Goal: Information Seeking & Learning: Learn about a topic

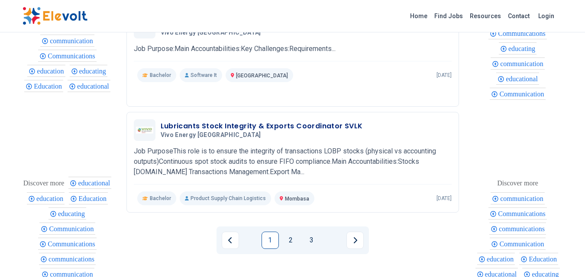
scroll to position [995, 0]
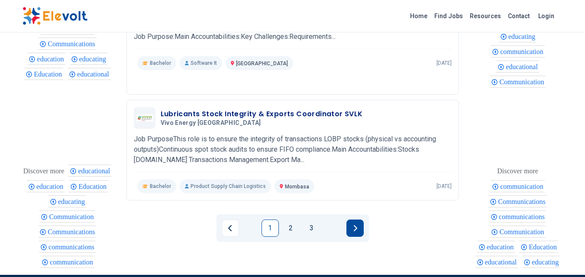
click at [350, 226] on button "Next page" at bounding box center [354, 228] width 17 height 17
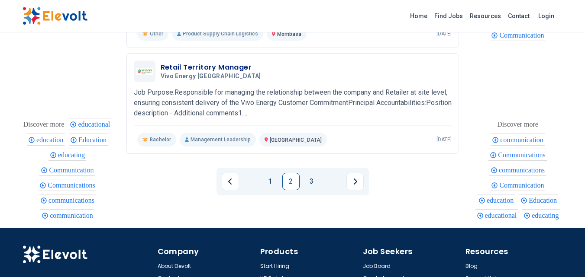
scroll to position [1072, 0]
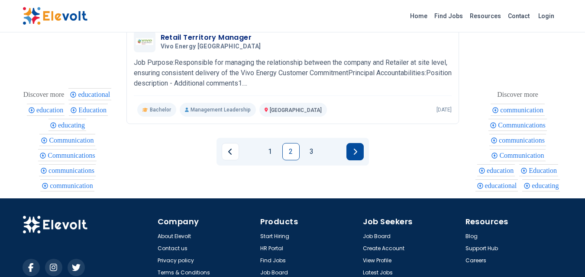
click at [354, 159] on button "Next page" at bounding box center [354, 151] width 17 height 17
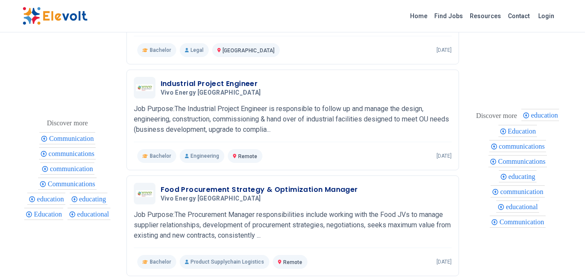
scroll to position [388, 0]
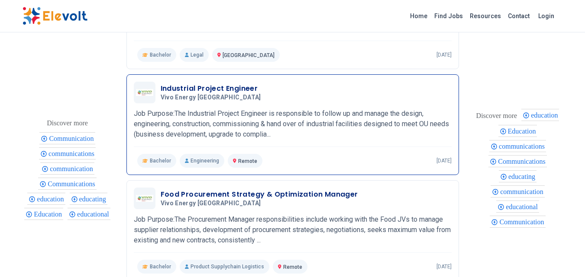
click at [228, 90] on h3 "Industrial Project Engineer" at bounding box center [213, 89] width 104 height 10
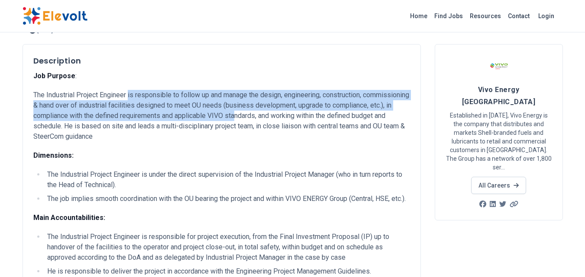
drag, startPoint x: 130, startPoint y: 96, endPoint x: 301, endPoint y: 119, distance: 172.5
click at [301, 119] on p "The Industrial Project Engineer is responsible to follow up and manage the desi…" at bounding box center [221, 116] width 376 height 52
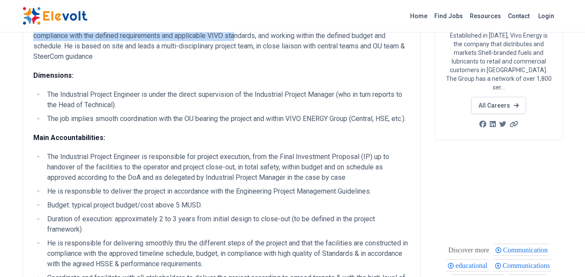
scroll to position [130, 0]
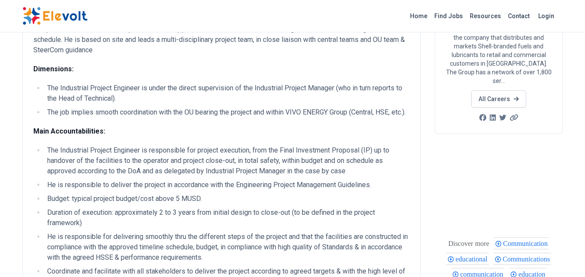
click at [294, 102] on li "The Industrial Project Engineer is under the direct supervision of the Industri…" at bounding box center [227, 93] width 365 height 21
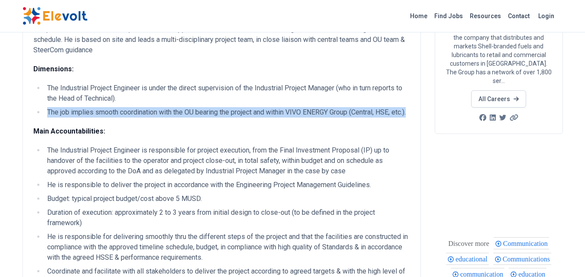
drag, startPoint x: 39, startPoint y: 108, endPoint x: 248, endPoint y: 126, distance: 210.2
click at [248, 118] on li "The job implies smooth coordination with the OU bearing the project and within …" at bounding box center [227, 112] width 365 height 10
drag, startPoint x: 247, startPoint y: 126, endPoint x: 240, endPoint y: 129, distance: 8.4
click at [246, 118] on li "The job implies smooth coordination with the OU bearing the project and within …" at bounding box center [227, 112] width 365 height 10
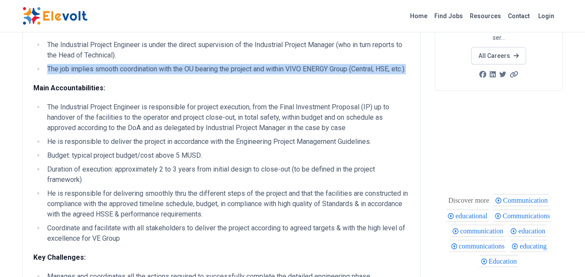
scroll to position [216, 0]
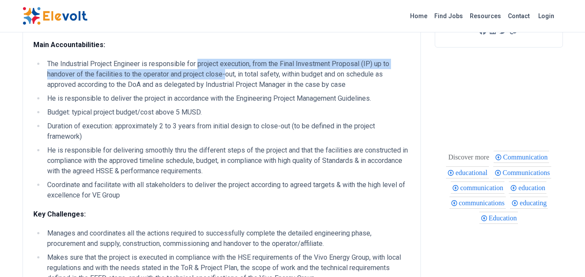
drag, startPoint x: 198, startPoint y: 76, endPoint x: 228, endPoint y: 88, distance: 32.1
click at [228, 88] on li "The Industrial Project Engineer is responsible for project execution, from the …" at bounding box center [227, 74] width 365 height 31
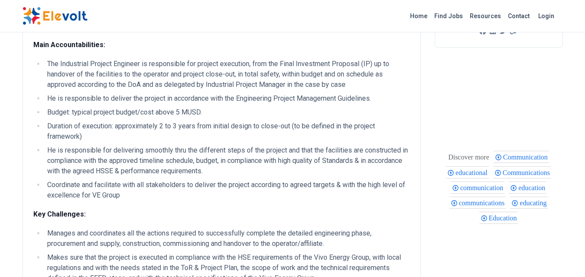
click at [228, 88] on li "The Industrial Project Engineer is responsible for project execution, from the …" at bounding box center [227, 74] width 365 height 31
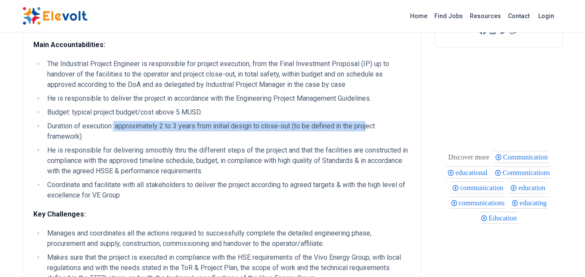
drag, startPoint x: 116, startPoint y: 137, endPoint x: 370, endPoint y: 140, distance: 254.4
click at [370, 140] on li "Duration of execution: approximately 2 to 3 years from initial design to close-…" at bounding box center [227, 131] width 365 height 21
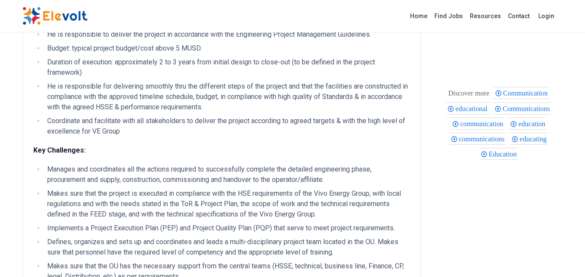
scroll to position [303, 0]
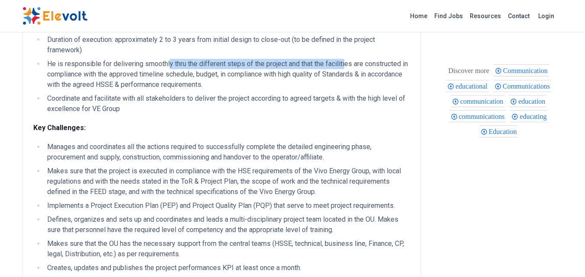
drag, startPoint x: 168, startPoint y: 74, endPoint x: 346, endPoint y: 79, distance: 177.5
click at [346, 79] on li "He is responsible for delivering smoothly thru the different steps of the proje…" at bounding box center [227, 74] width 365 height 31
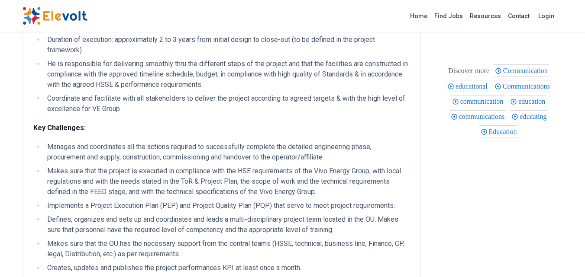
click at [248, 105] on li "Coordinate and facilitate with all stakeholders to deliver the project accordin…" at bounding box center [227, 103] width 365 height 21
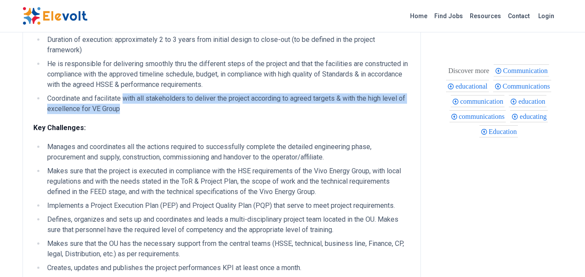
drag, startPoint x: 125, startPoint y: 107, endPoint x: 305, endPoint y: 125, distance: 180.5
click at [319, 114] on li "Coordinate and facilitate with all stakeholders to deliver the project accordin…" at bounding box center [227, 103] width 365 height 21
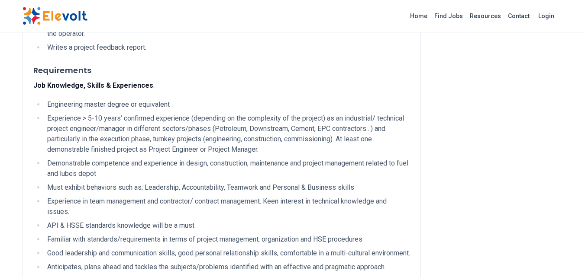
scroll to position [1082, 0]
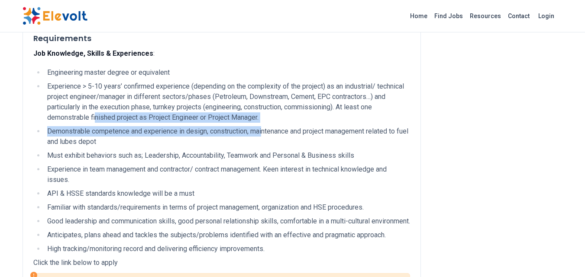
drag, startPoint x: 95, startPoint y: 131, endPoint x: 265, endPoint y: 134, distance: 170.1
click at [265, 134] on ul "Engineering master degree or equivalent Experience > 5-10 years’ confirmed expe…" at bounding box center [221, 160] width 376 height 187
click at [258, 137] on li "Demonstrable competence and experience in design, construction, maintenance and…" at bounding box center [227, 136] width 365 height 21
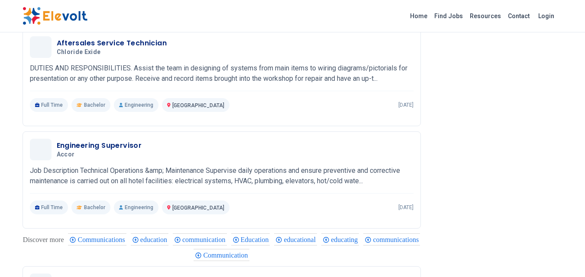
scroll to position [1558, 0]
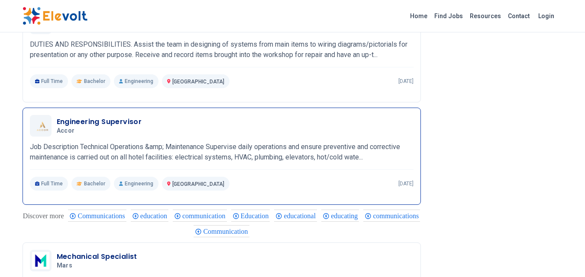
click at [122, 127] on h3 "Engineering Supervisor" at bounding box center [99, 122] width 85 height 10
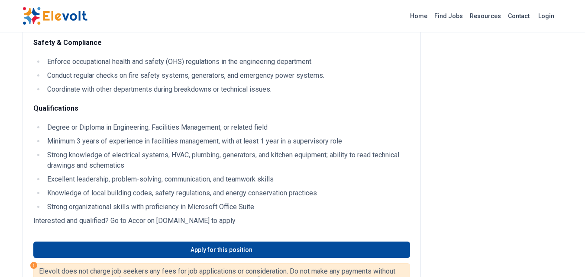
scroll to position [303, 0]
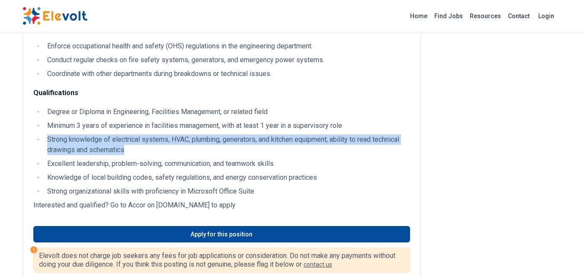
drag, startPoint x: 44, startPoint y: 138, endPoint x: 215, endPoint y: 149, distance: 171.7
click at [215, 149] on li "Strong knowledge of electrical systems, HVAC, plumbing, generators, and kitchen…" at bounding box center [227, 145] width 365 height 21
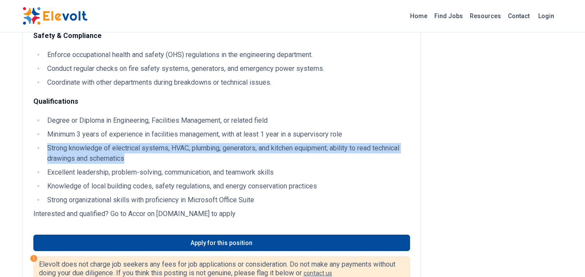
scroll to position [346, 0]
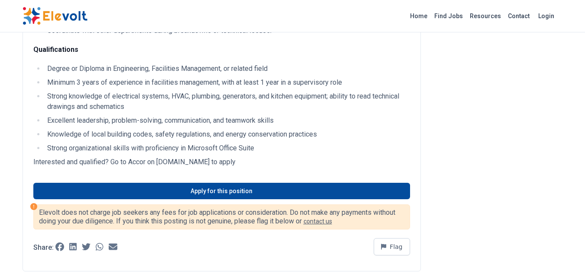
click at [190, 117] on li "Excellent leadership, problem-solving, communication, and teamwork skills" at bounding box center [227, 121] width 365 height 10
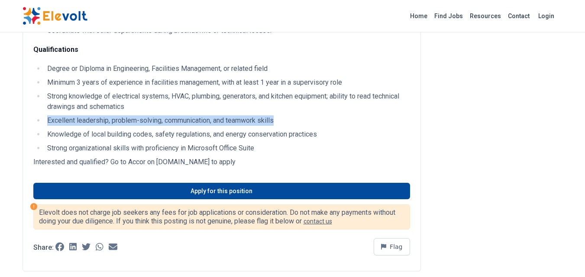
drag, startPoint x: 42, startPoint y: 117, endPoint x: 294, endPoint y: 123, distance: 252.3
click at [294, 123] on ul "Degree or Diploma in Engineering, Facilities Management, or related field Minim…" at bounding box center [221, 109] width 376 height 90
click at [294, 123] on li "Excellent leadership, problem-solving, communication, and teamwork skills" at bounding box center [227, 121] width 365 height 10
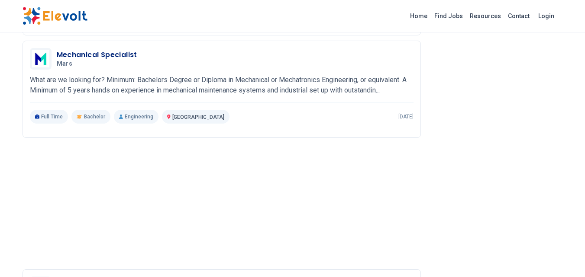
scroll to position [822, 0]
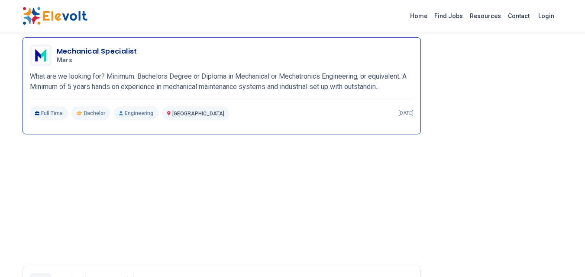
click at [114, 53] on h3 "Mechanical Specialist" at bounding box center [97, 51] width 80 height 10
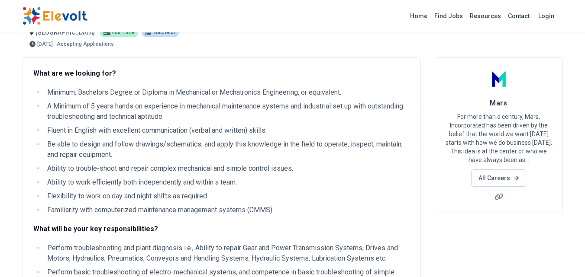
scroll to position [43, 0]
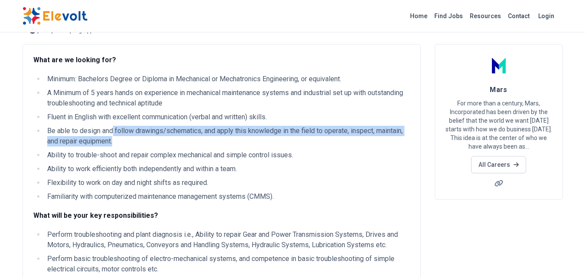
drag, startPoint x: 112, startPoint y: 130, endPoint x: 164, endPoint y: 138, distance: 53.0
click at [164, 138] on li "Be able to design and follow drawings/schematics, and apply this knowledge in t…" at bounding box center [227, 136] width 365 height 21
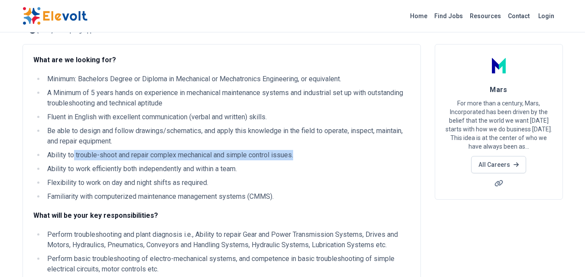
drag, startPoint x: 74, startPoint y: 155, endPoint x: 317, endPoint y: 154, distance: 242.3
click at [317, 154] on li "Ability to trouble-shoot and repair complex mechanical and simple control issue…" at bounding box center [227, 155] width 365 height 10
click at [312, 156] on li "Ability to trouble-shoot and repair complex mechanical and simple control issue…" at bounding box center [227, 155] width 365 height 10
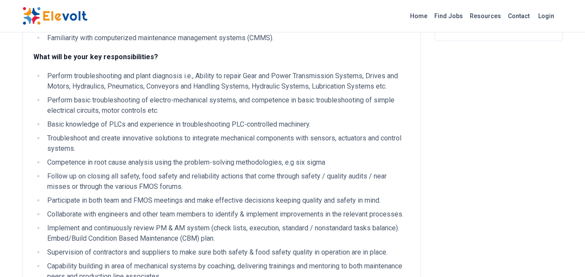
scroll to position [216, 0]
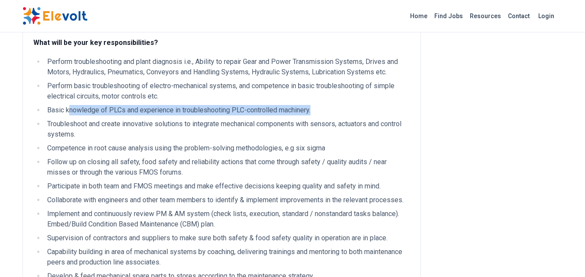
drag, startPoint x: 70, startPoint y: 111, endPoint x: 324, endPoint y: 111, distance: 254.0
click at [324, 111] on li "Basic knowledge of PLCs and experience in troubleshooting PLC-controlled machin…" at bounding box center [227, 110] width 365 height 10
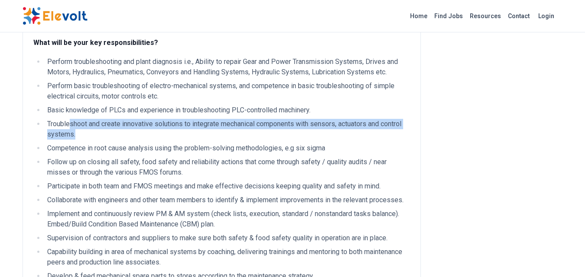
drag, startPoint x: 70, startPoint y: 122, endPoint x: 395, endPoint y: 129, distance: 325.5
click at [395, 129] on li "Troubleshoot and create innovative solutions to integrate mechanical components…" at bounding box center [227, 129] width 365 height 21
click at [395, 130] on li "Troubleshoot and create innovative solutions to integrate mechanical components…" at bounding box center [227, 129] width 365 height 21
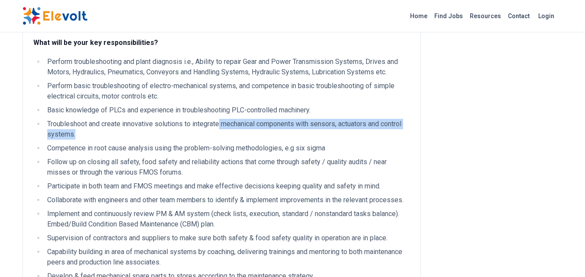
drag, startPoint x: 222, startPoint y: 124, endPoint x: 370, endPoint y: 132, distance: 147.8
click at [408, 135] on li "Troubleshoot and create innovative solutions to integrate mechanical components…" at bounding box center [227, 129] width 365 height 21
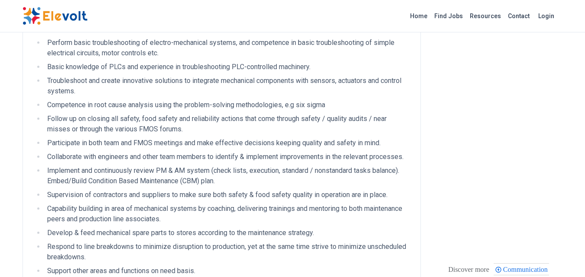
click at [83, 109] on li "Competence in root cause analysis using the problem-solving methodologies, e.g …" at bounding box center [227, 105] width 365 height 10
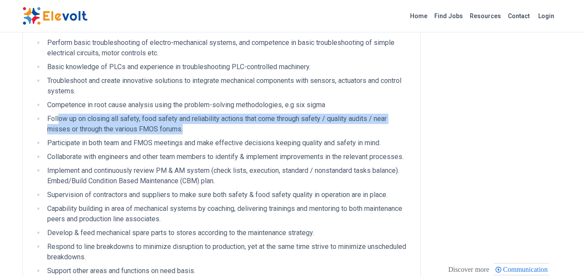
drag, startPoint x: 60, startPoint y: 117, endPoint x: 186, endPoint y: 129, distance: 126.5
click at [186, 129] on li "Follow up on closing all safety, food safety and reliability actions that come …" at bounding box center [227, 124] width 365 height 21
click at [194, 130] on li "Follow up on closing all safety, food safety and reliability actions that come …" at bounding box center [227, 124] width 365 height 21
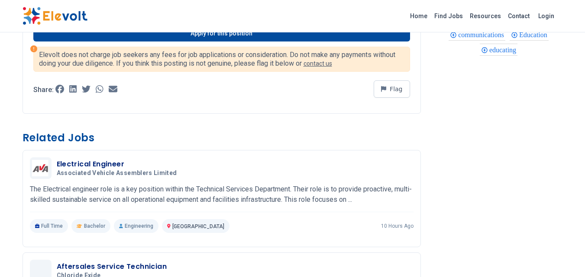
scroll to position [537, 0]
